Goal: Navigation & Orientation: Understand site structure

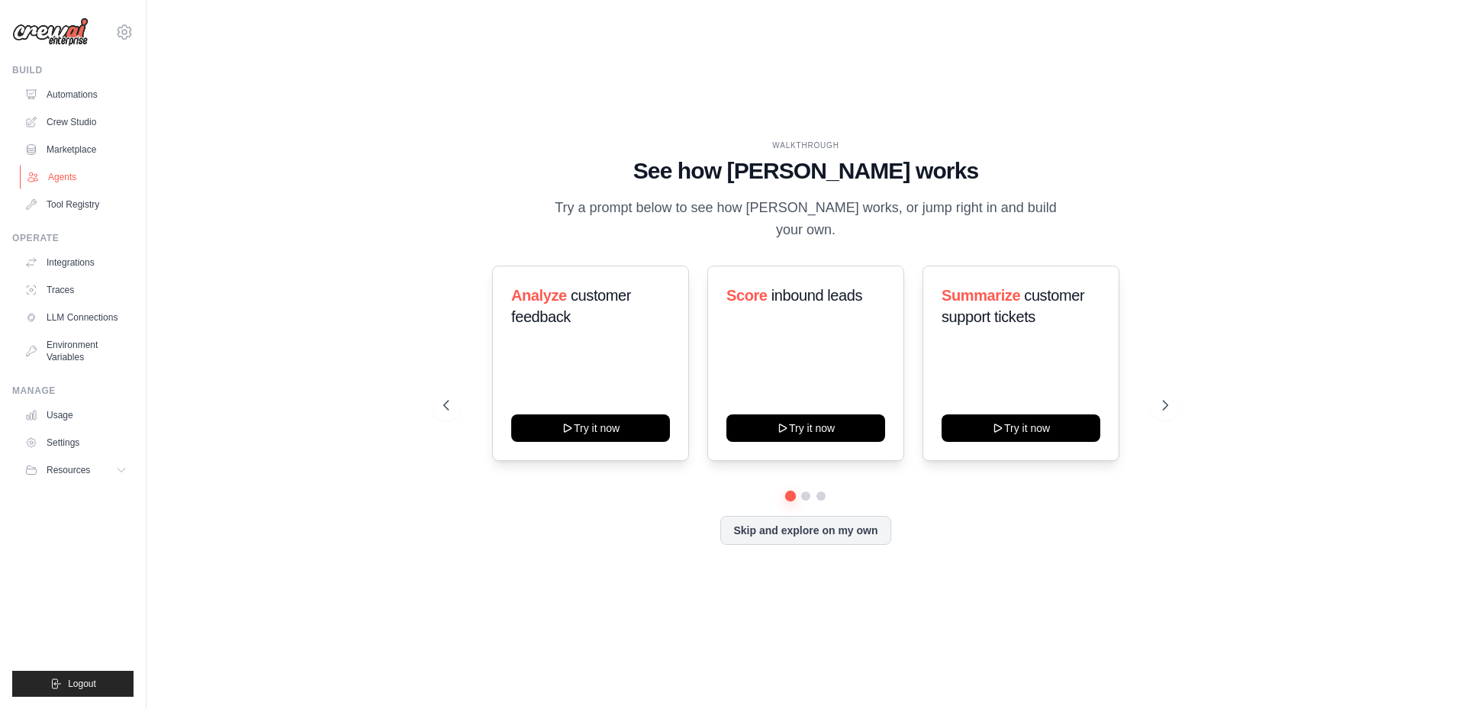
click at [64, 180] on link "Agents" at bounding box center [77, 177] width 115 height 24
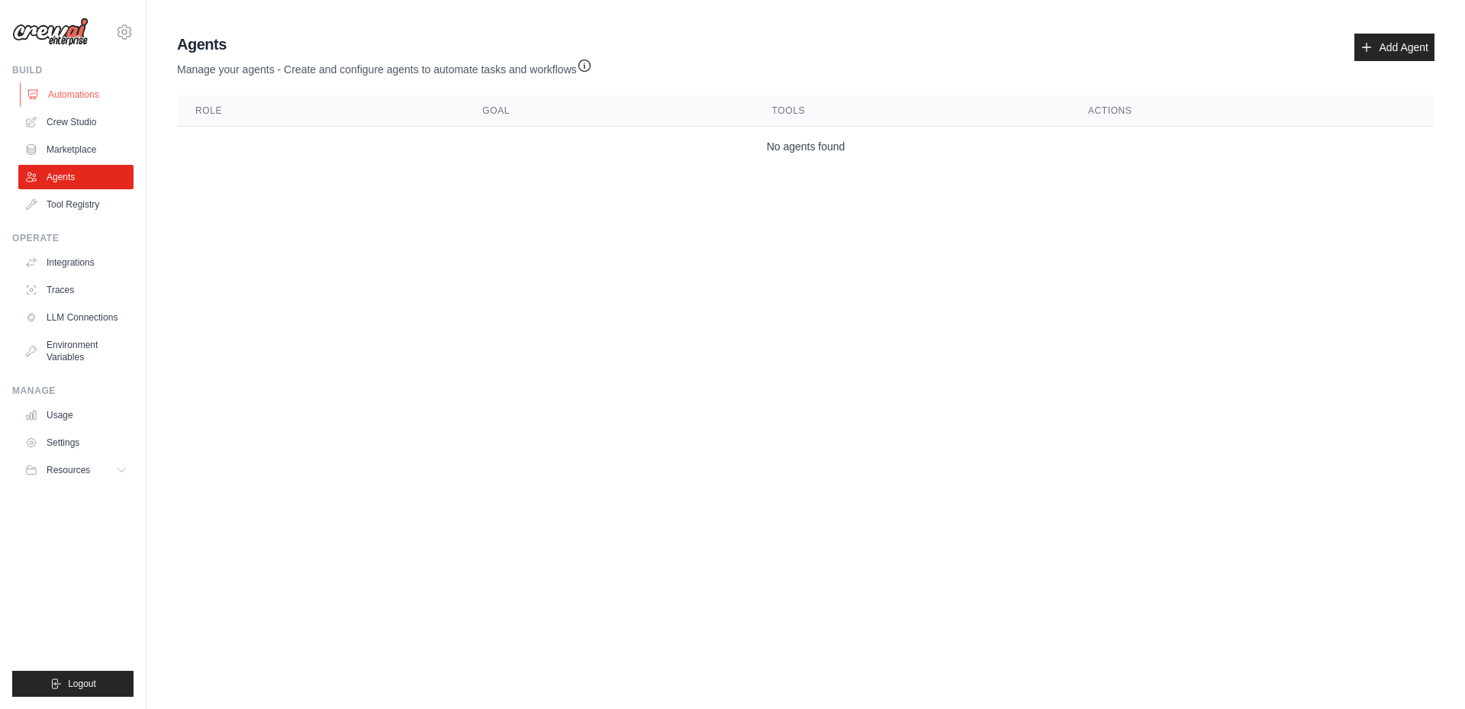
click at [88, 92] on link "Automations" at bounding box center [77, 94] width 115 height 24
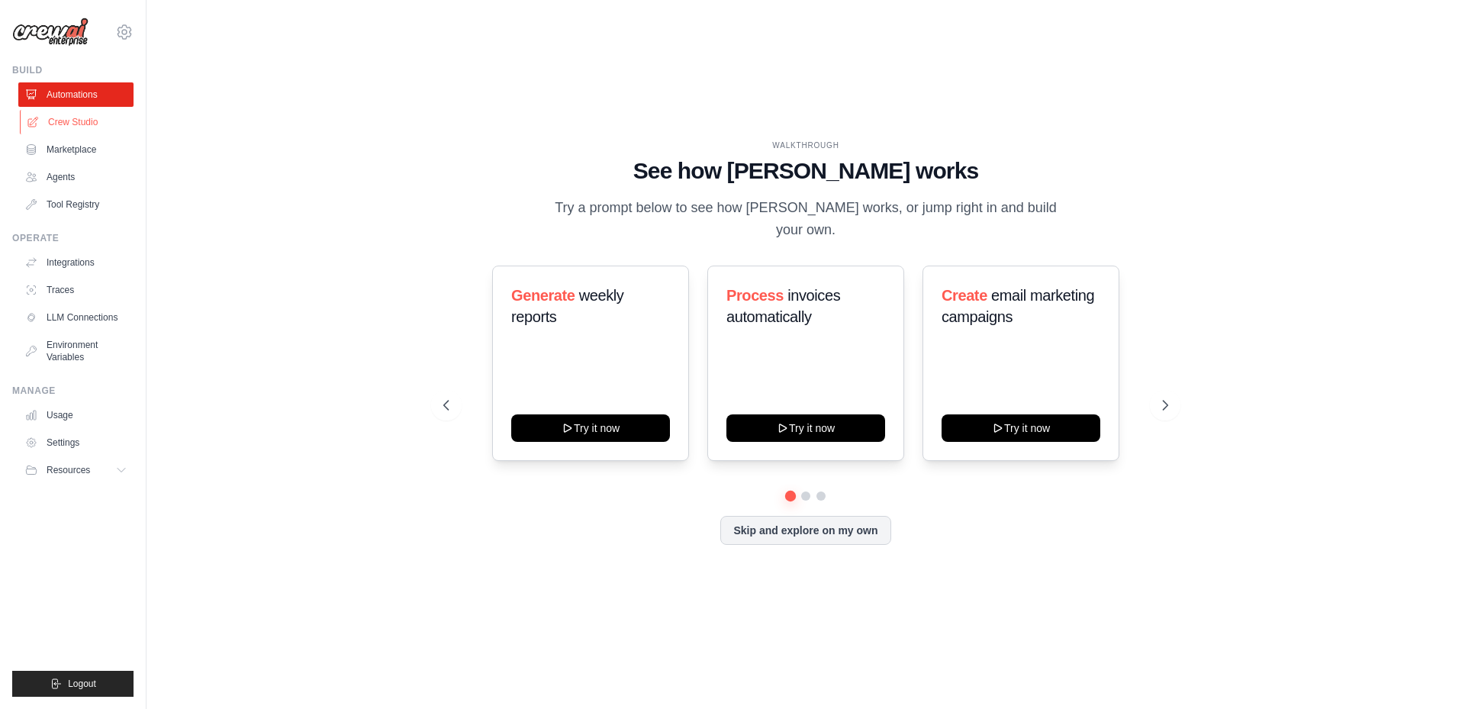
click at [75, 121] on link "Crew Studio" at bounding box center [77, 122] width 115 height 24
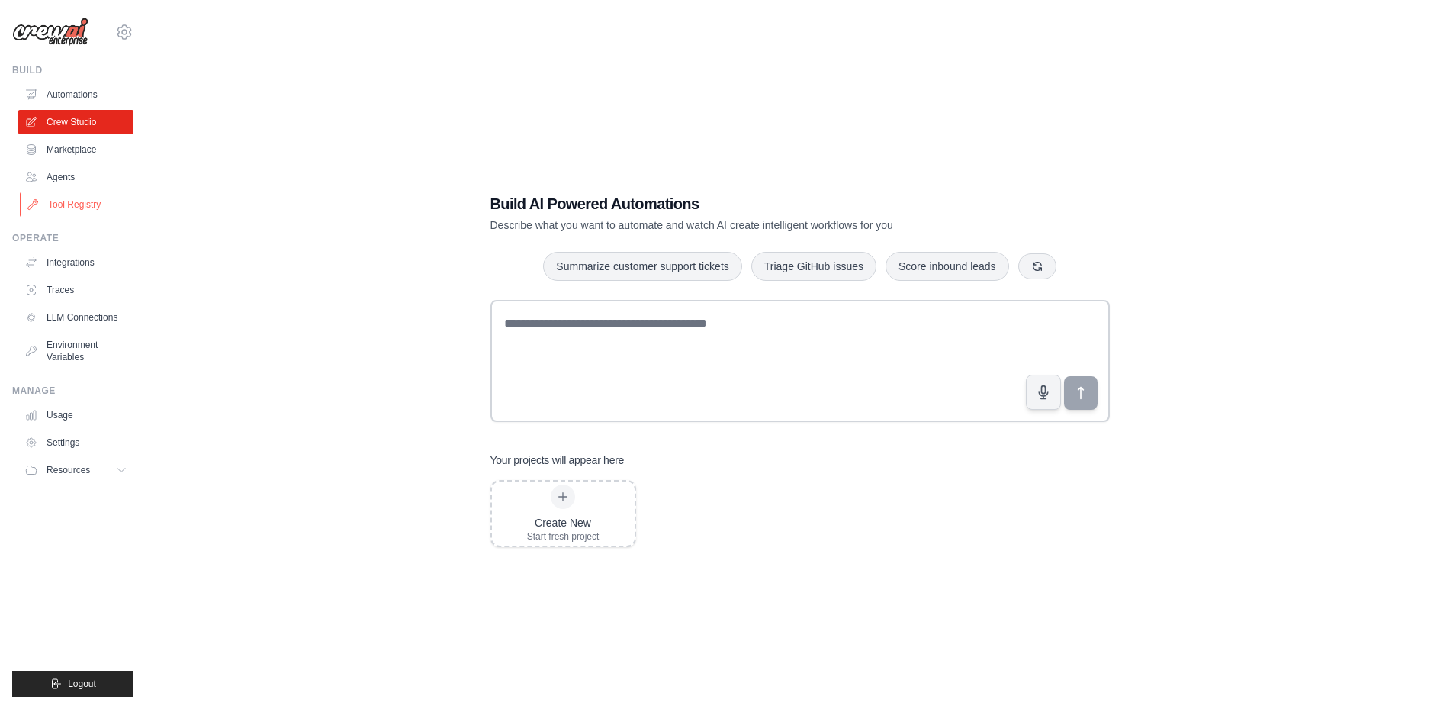
click at [76, 204] on link "Tool Registry" at bounding box center [77, 204] width 115 height 24
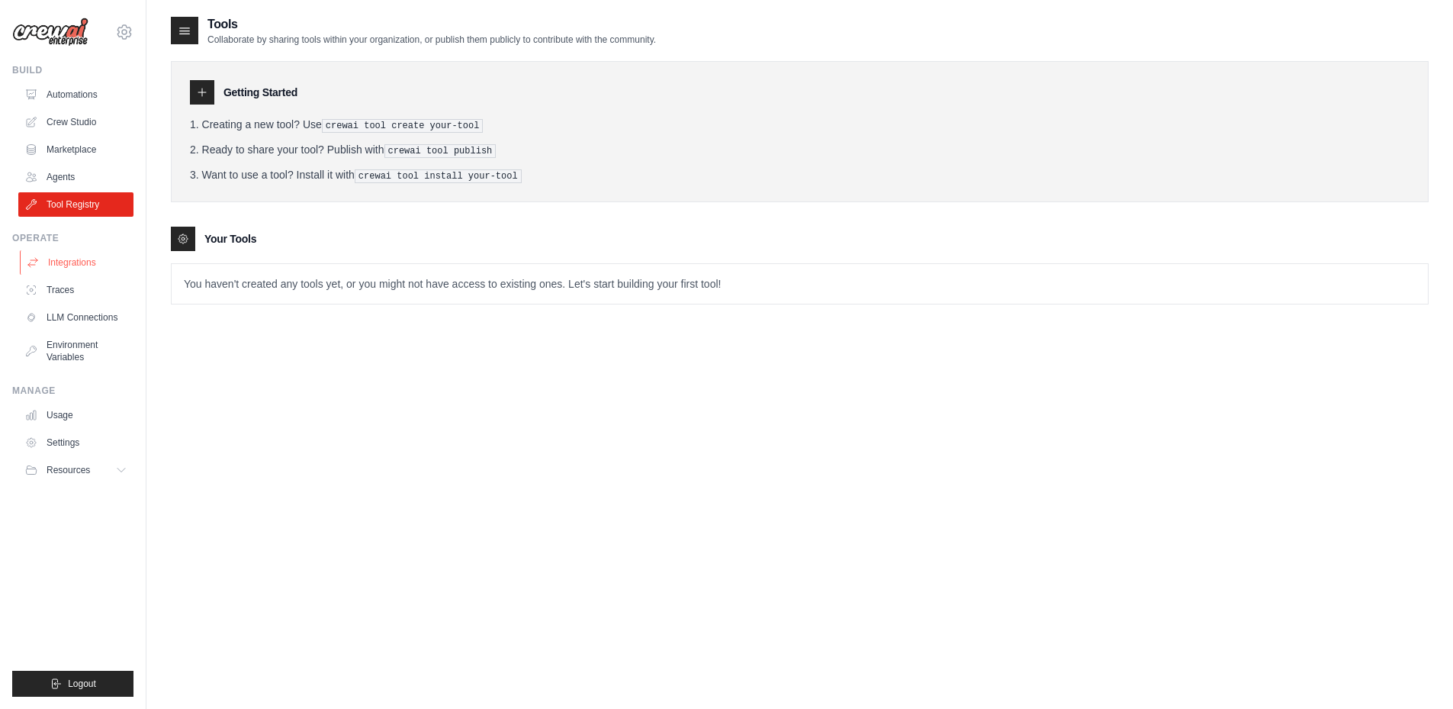
click at [77, 265] on link "Integrations" at bounding box center [77, 262] width 115 height 24
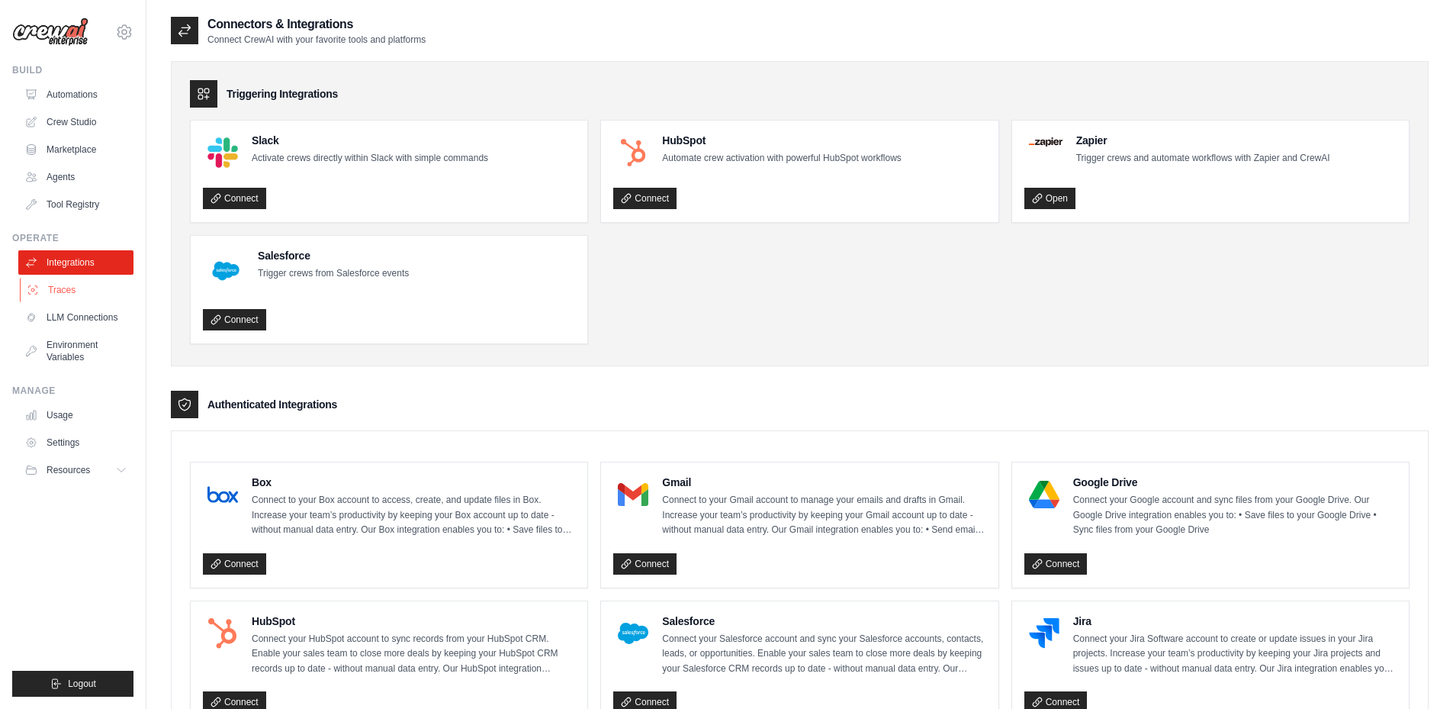
click at [67, 298] on link "Traces" at bounding box center [77, 290] width 115 height 24
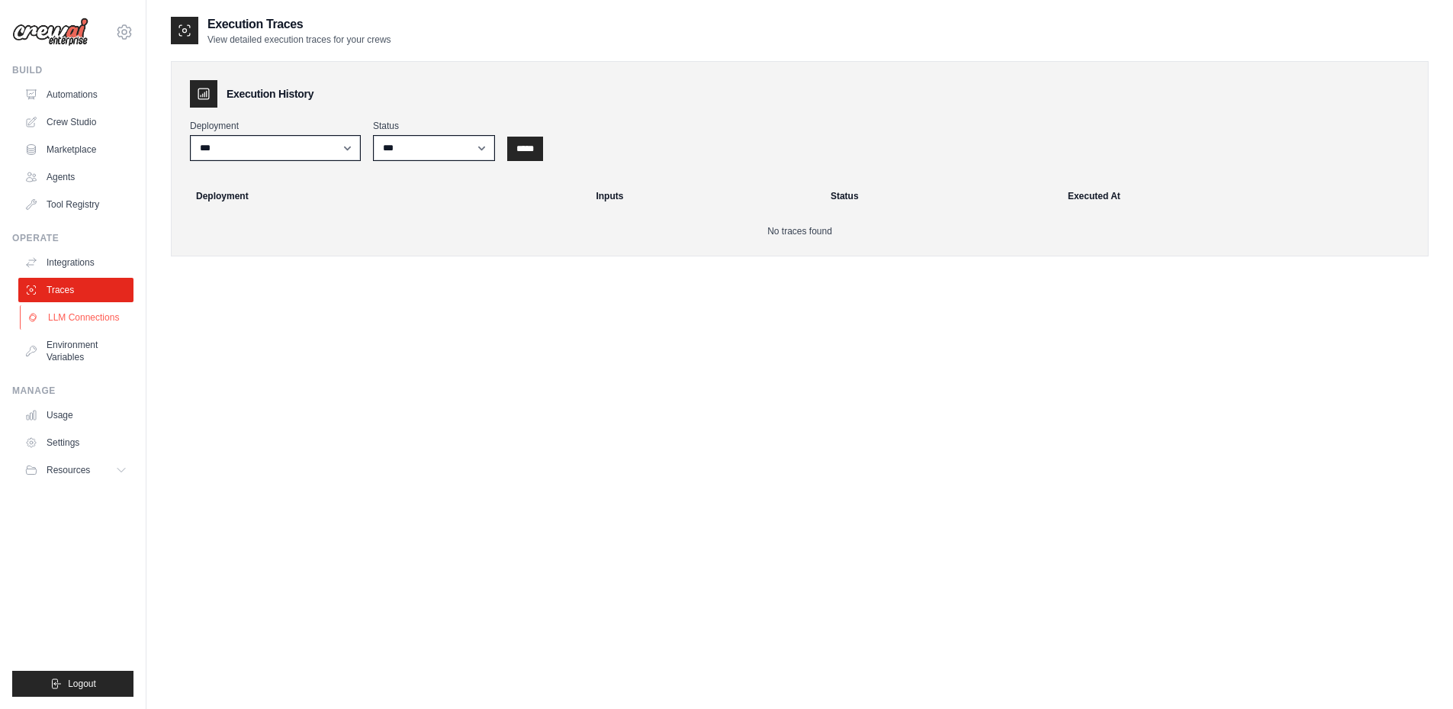
click at [93, 319] on link "LLM Connections" at bounding box center [77, 317] width 115 height 24
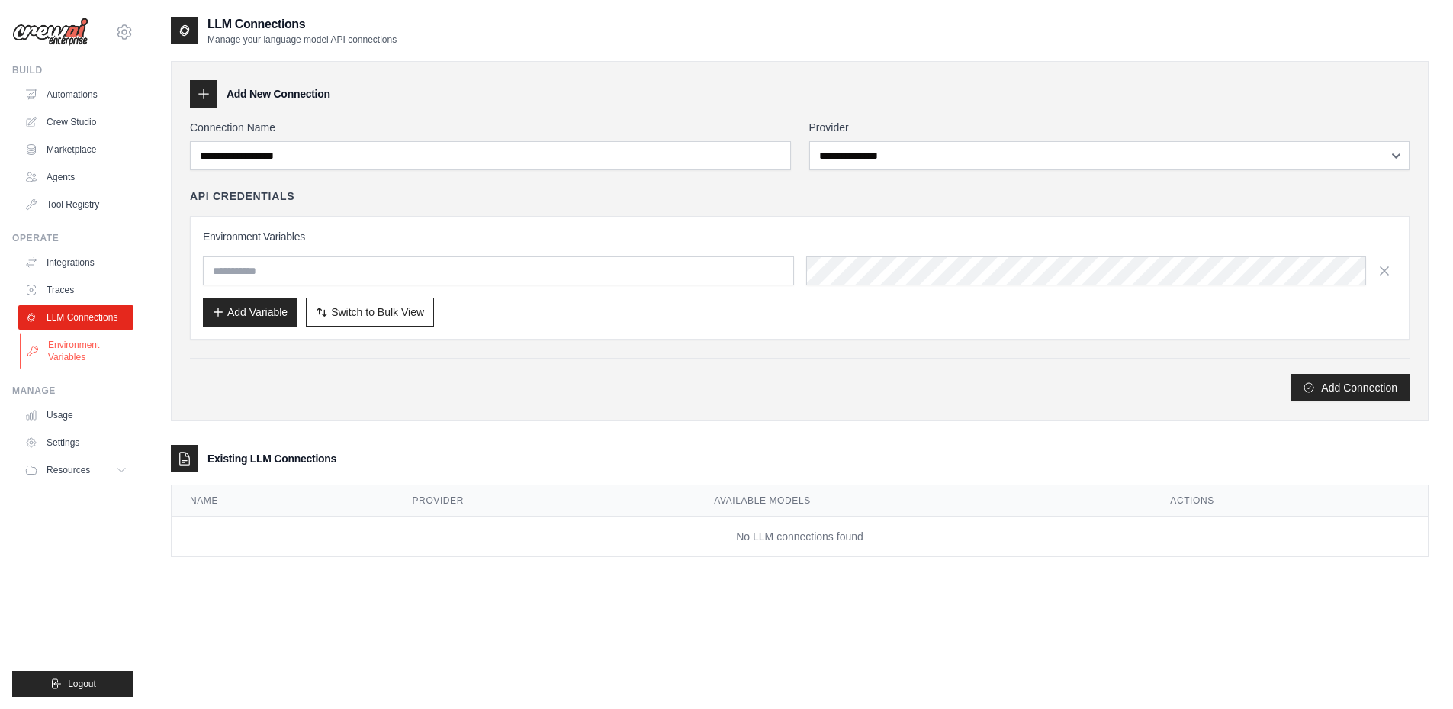
click at [98, 347] on link "Environment Variables" at bounding box center [77, 351] width 115 height 37
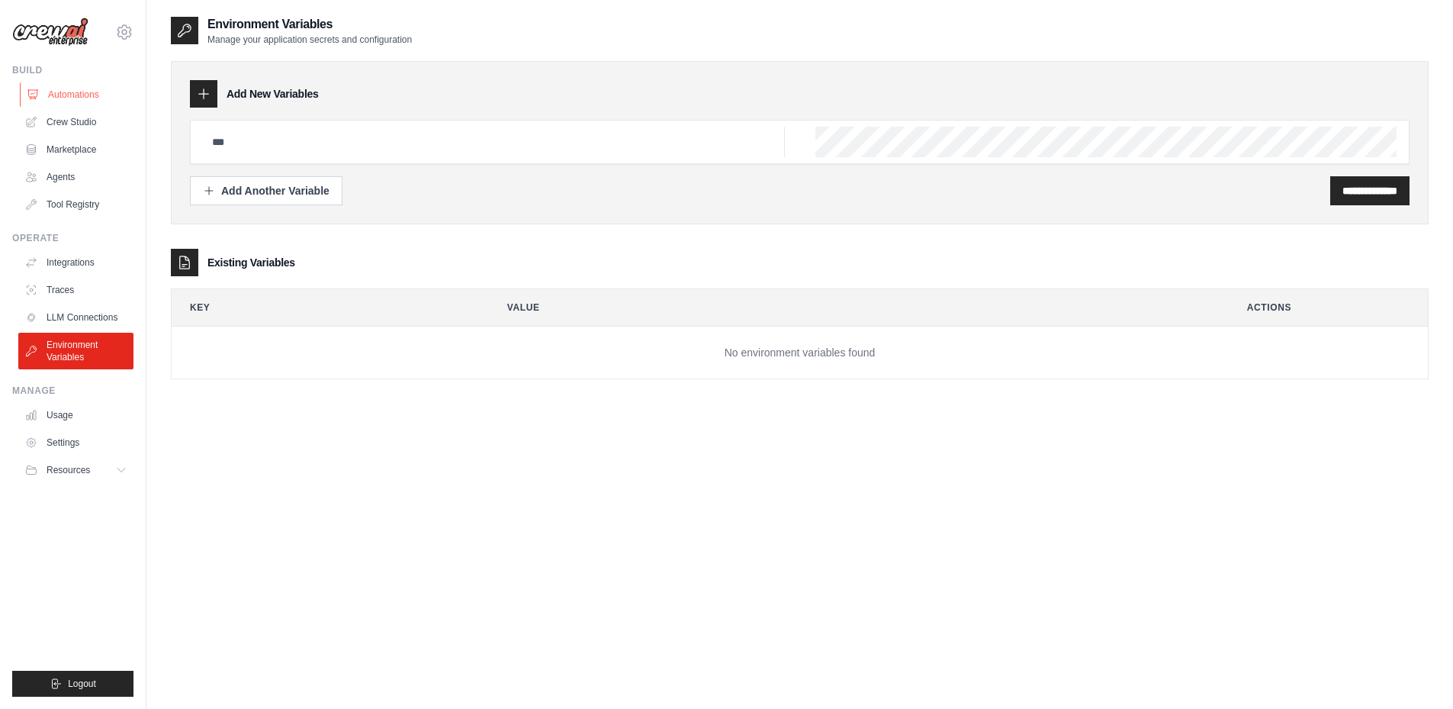
click at [98, 95] on link "Automations" at bounding box center [77, 94] width 115 height 24
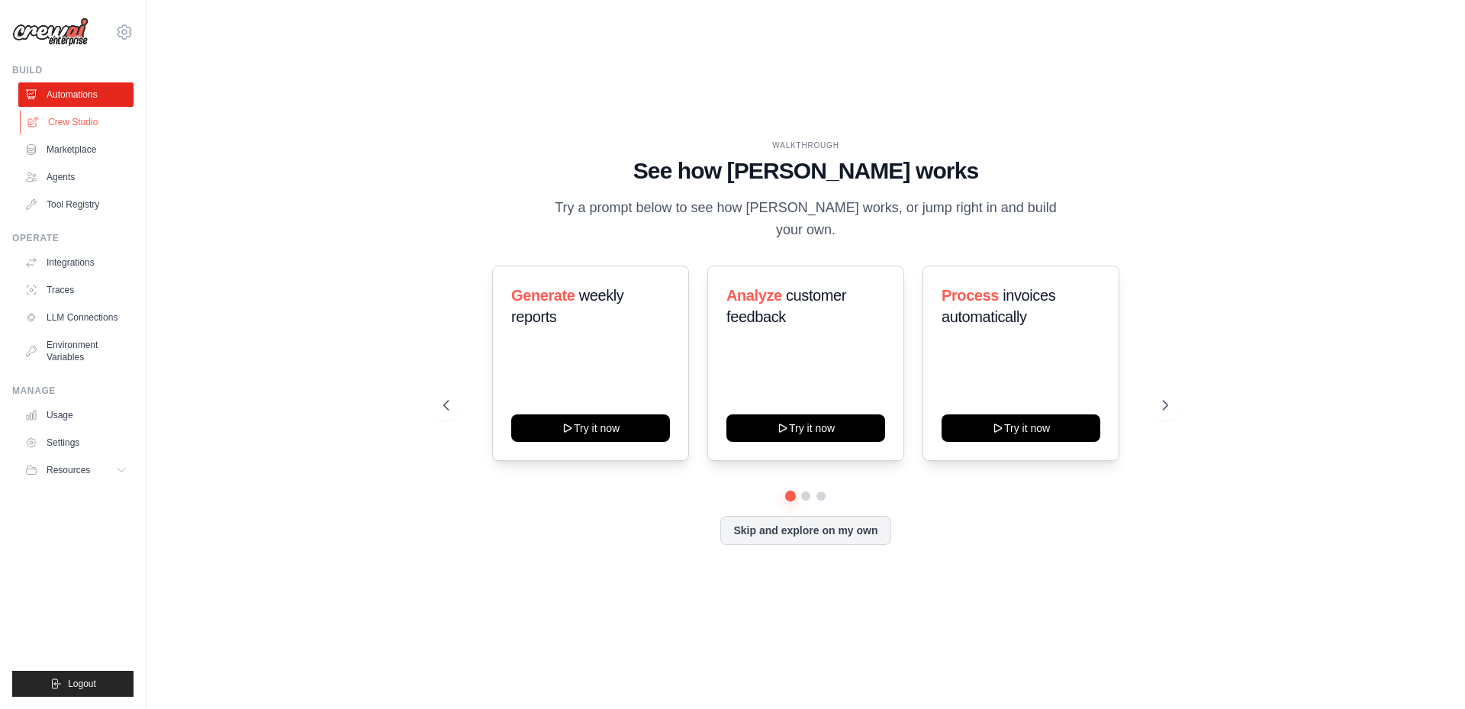
click at [92, 120] on link "Crew Studio" at bounding box center [77, 122] width 115 height 24
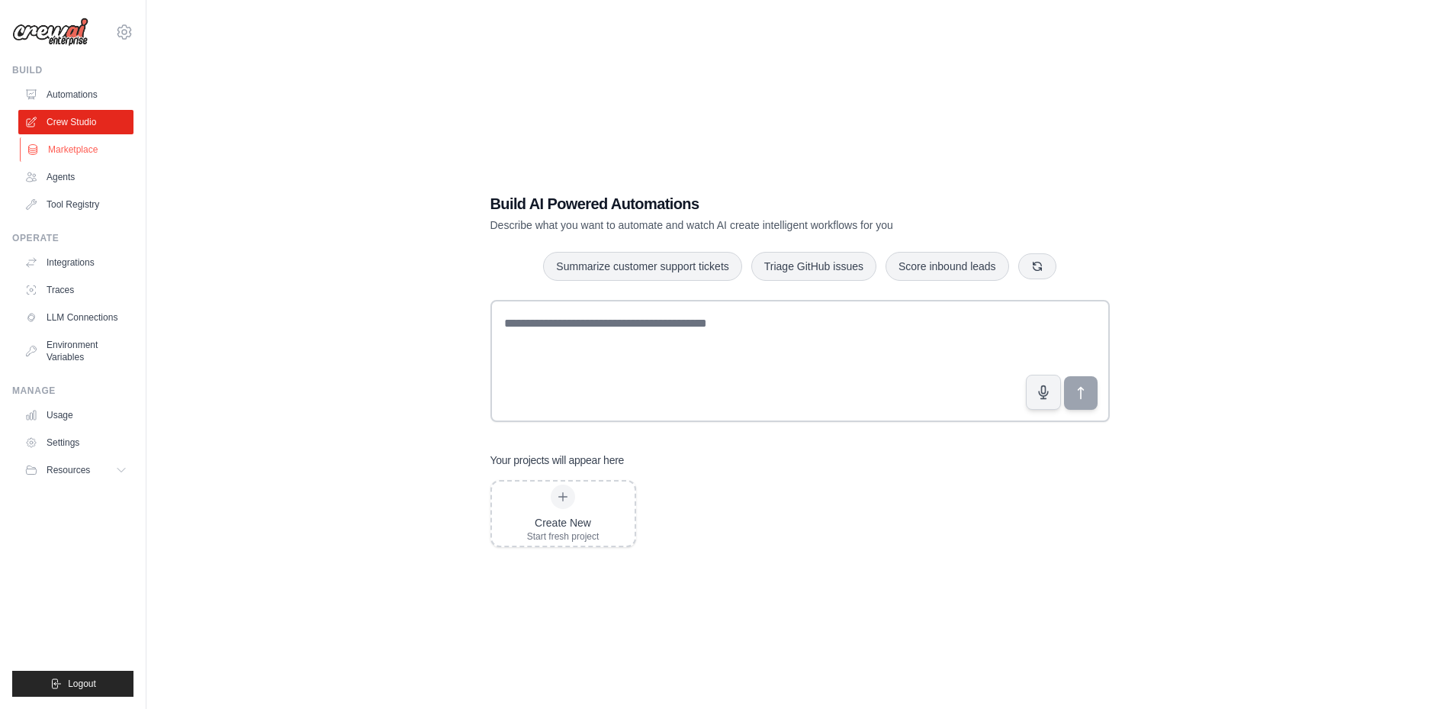
click at [58, 149] on link "Marketplace" at bounding box center [77, 149] width 115 height 24
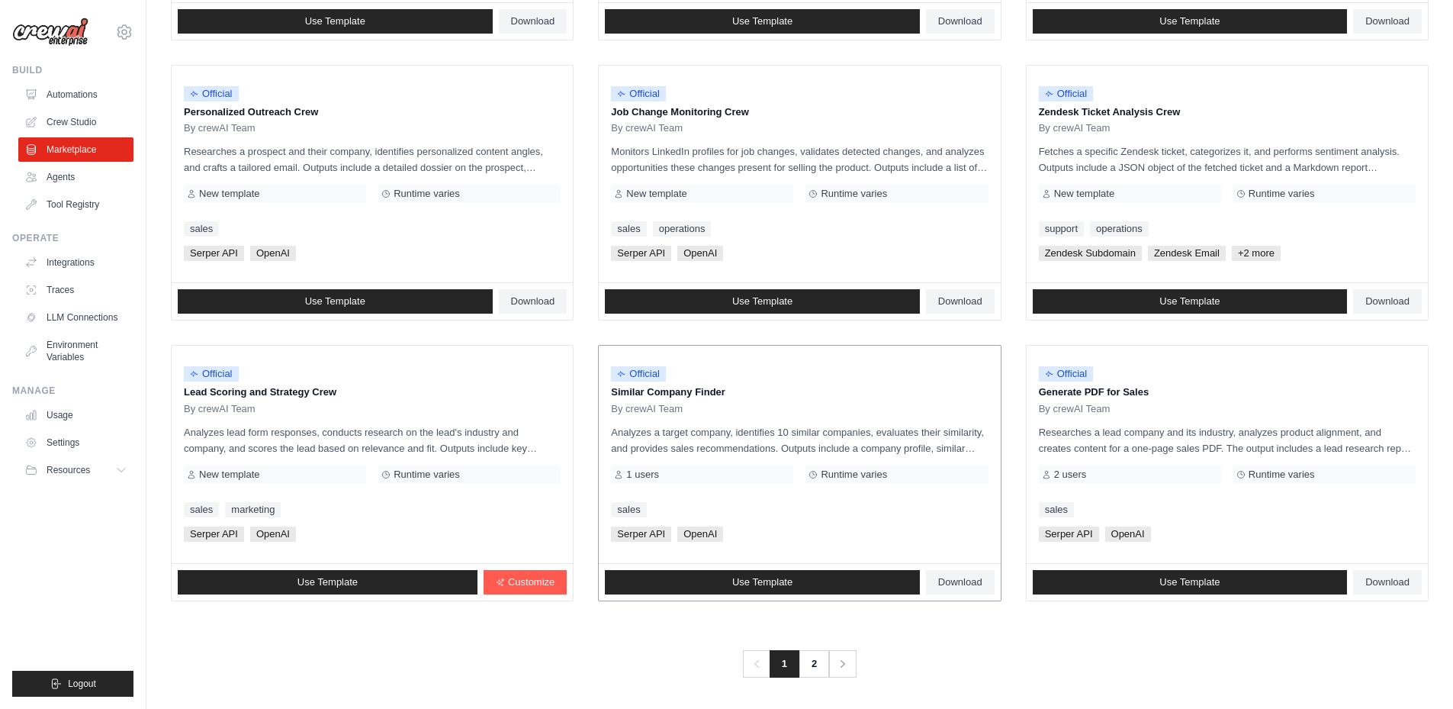
scroll to position [705, 0]
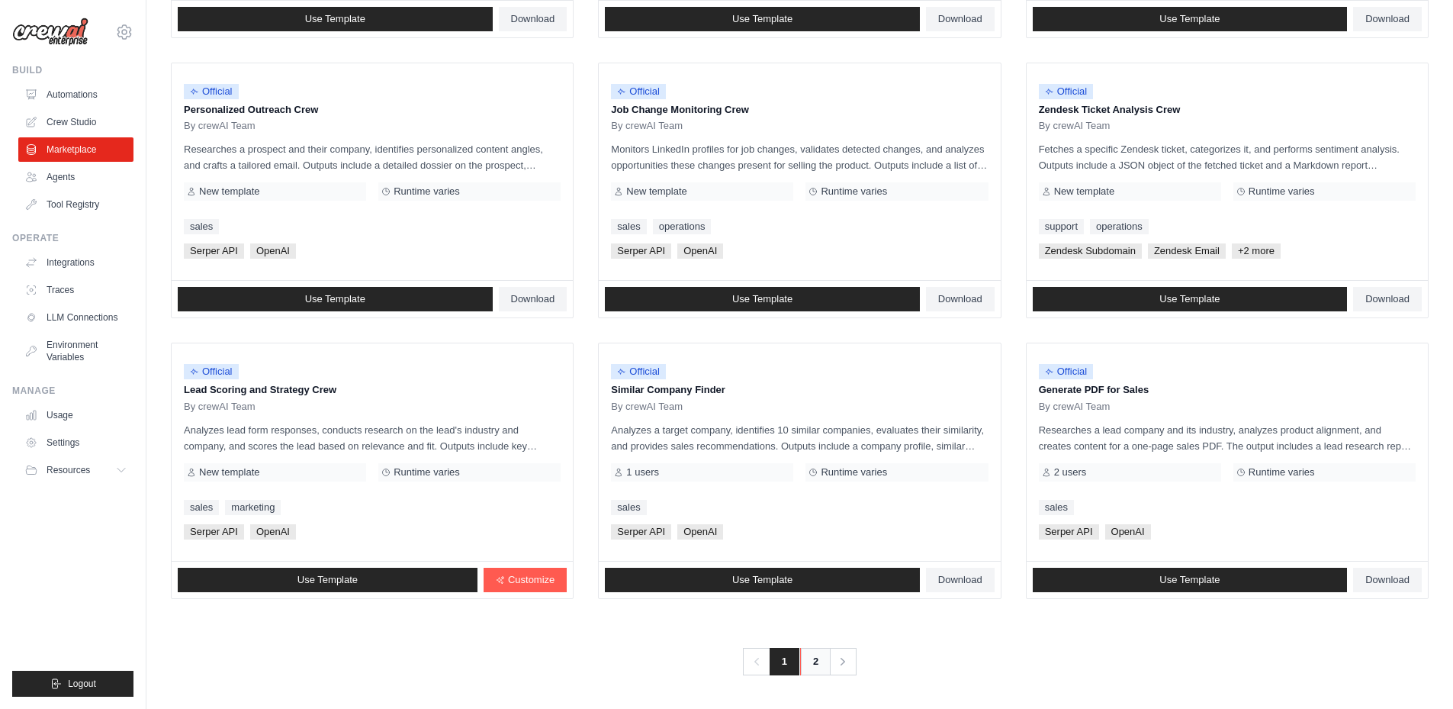
click at [814, 656] on link "2" at bounding box center [815, 661] width 31 height 27
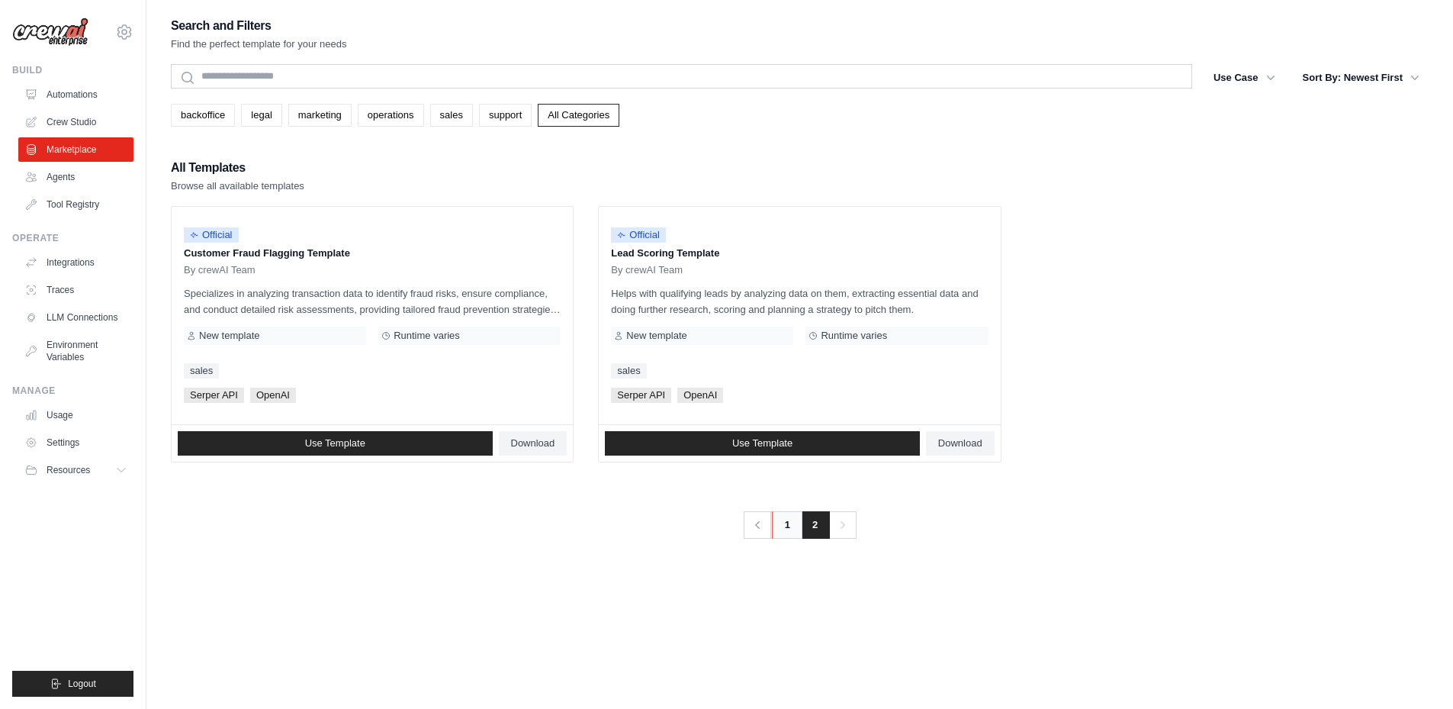
click at [790, 536] on link "1" at bounding box center [787, 524] width 31 height 27
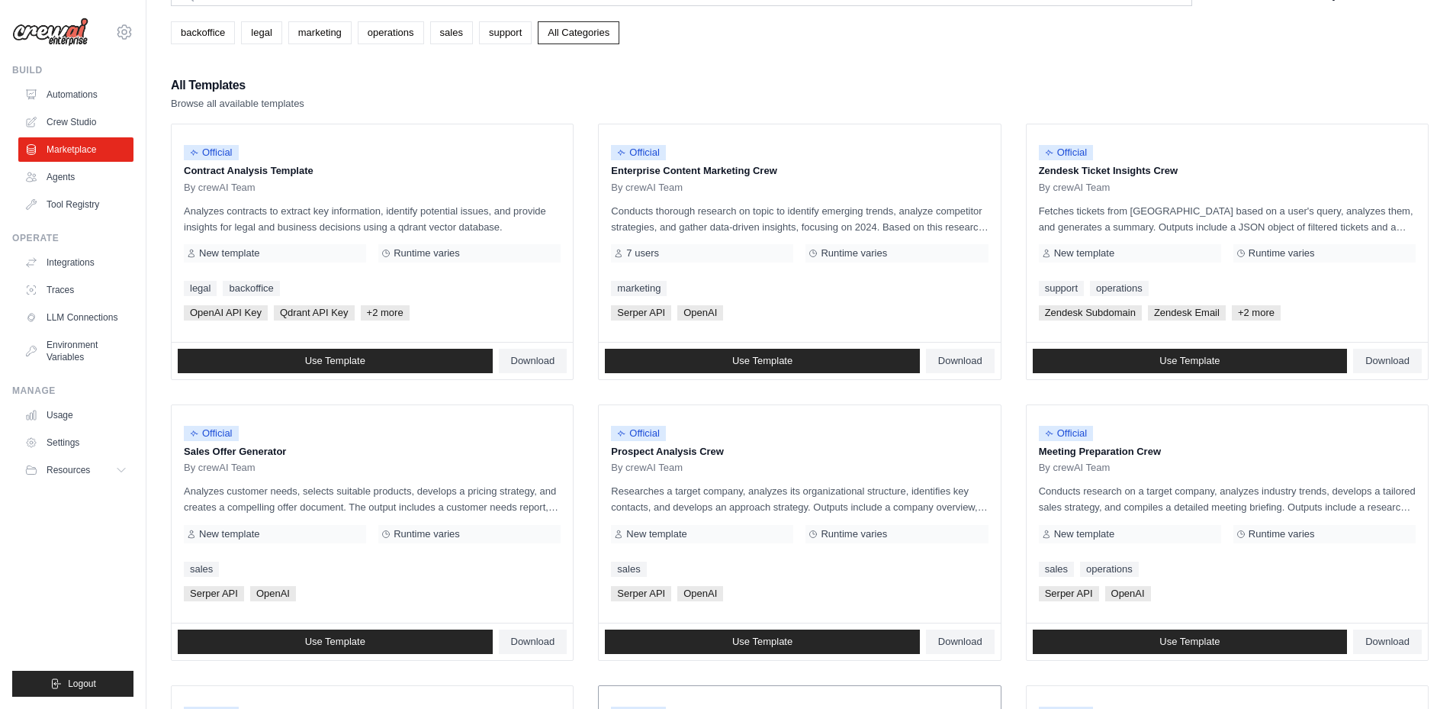
scroll to position [18, 0]
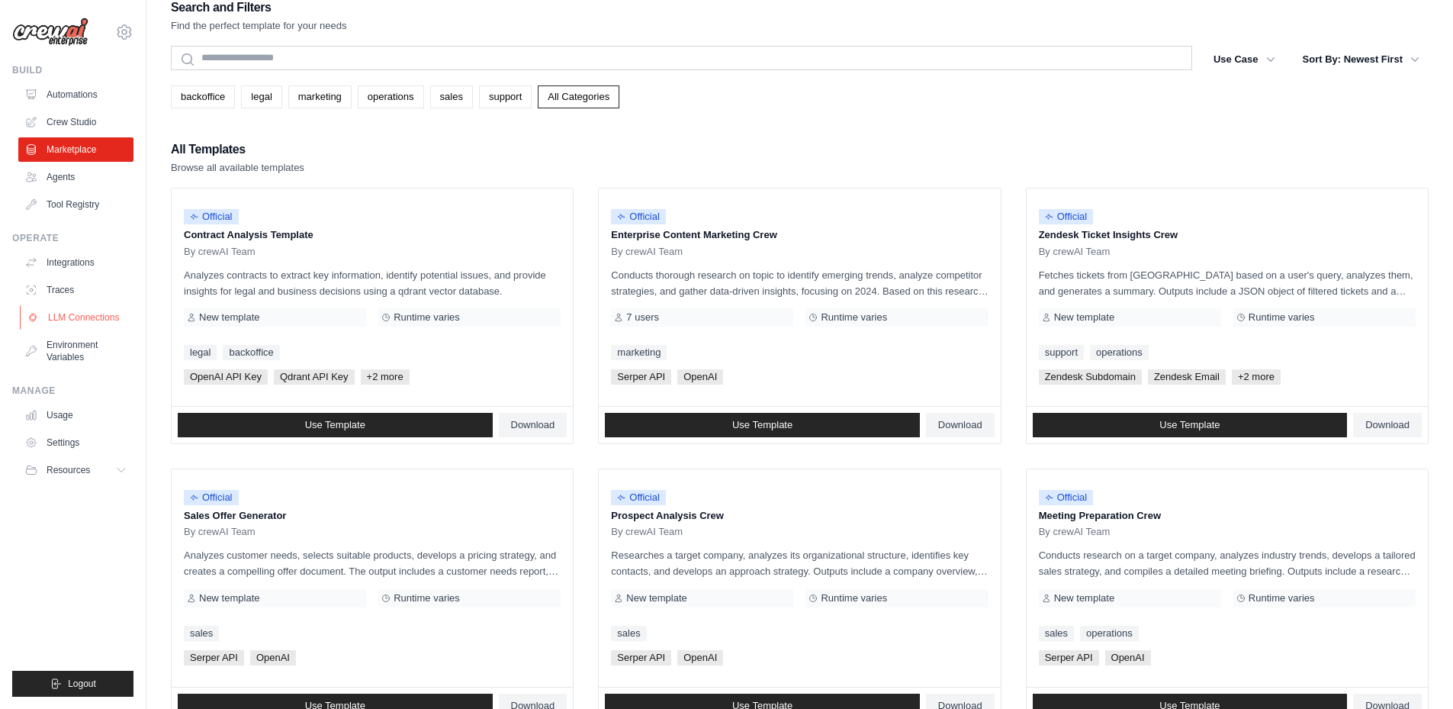
click at [80, 325] on link "LLM Connections" at bounding box center [77, 317] width 115 height 24
